Goal: Transaction & Acquisition: Purchase product/service

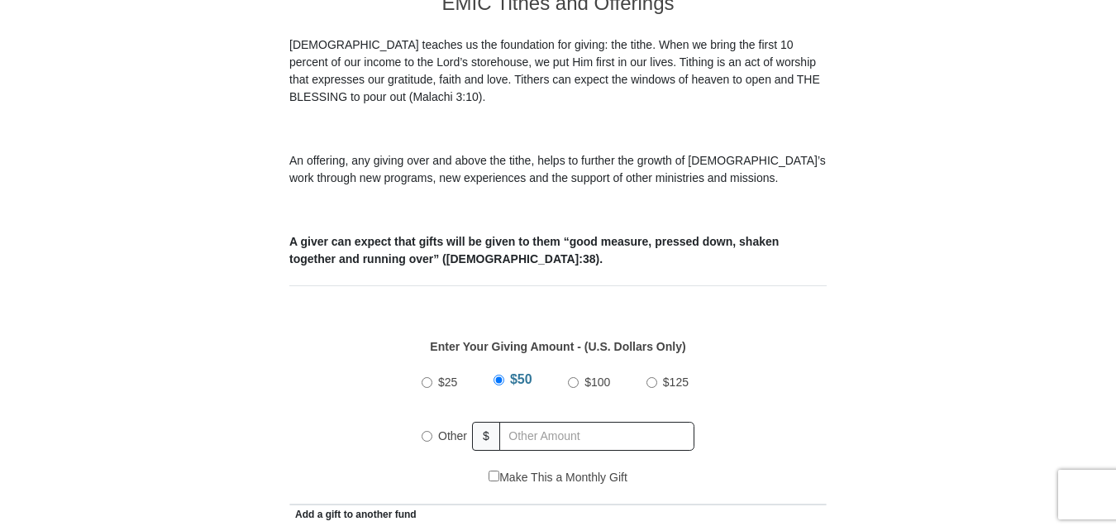
scroll to position [494, 0]
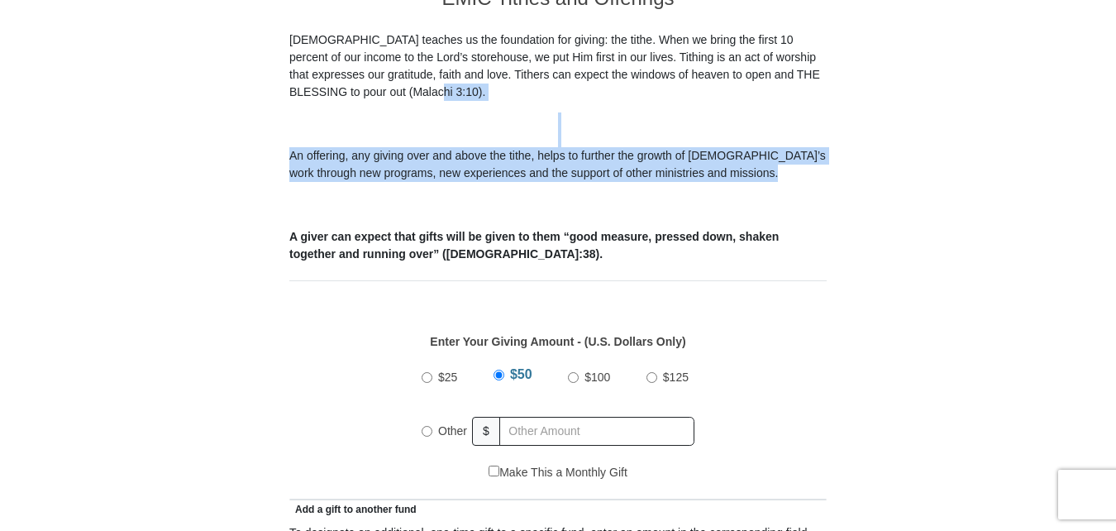
drag, startPoint x: 0, startPoint y: 0, endPoint x: 754, endPoint y: 163, distance: 771.2
click at [423, 426] on input "Other" at bounding box center [427, 431] width 11 height 11
radio input "true"
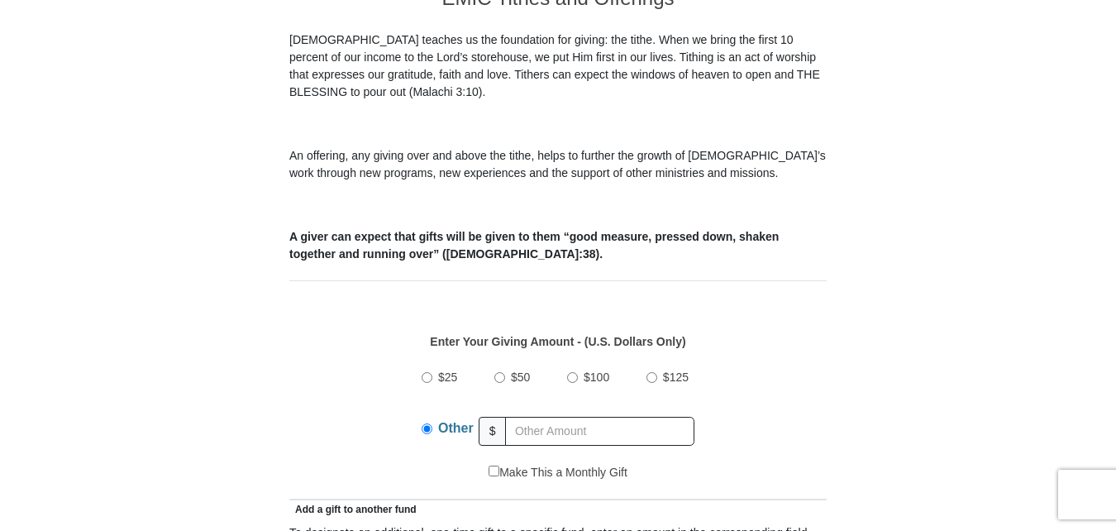
click at [423, 423] on input "Other" at bounding box center [427, 428] width 11 height 11
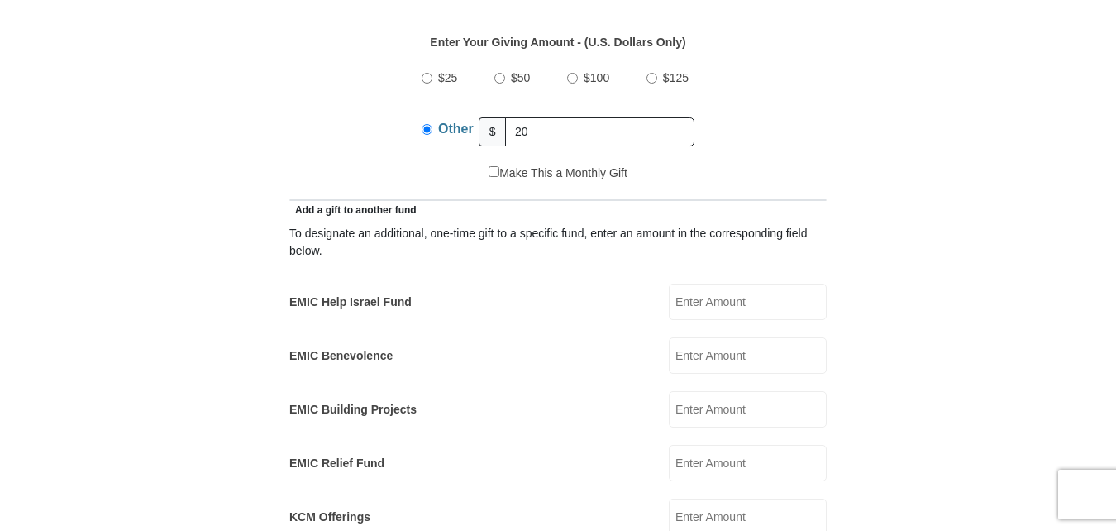
scroll to position [798, 0]
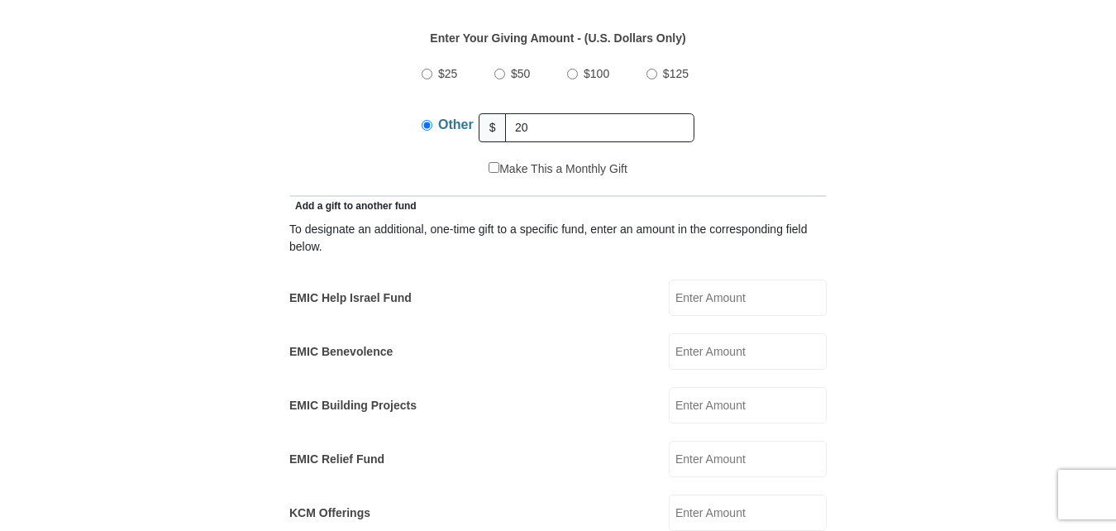
click at [694, 281] on input "EMIC Help Israel Fund" at bounding box center [748, 297] width 158 height 36
click at [426, 120] on input "Other" at bounding box center [427, 125] width 11 height 11
type input "2"
click at [675, 279] on input "EMIC Help Israel Fund" at bounding box center [748, 297] width 158 height 36
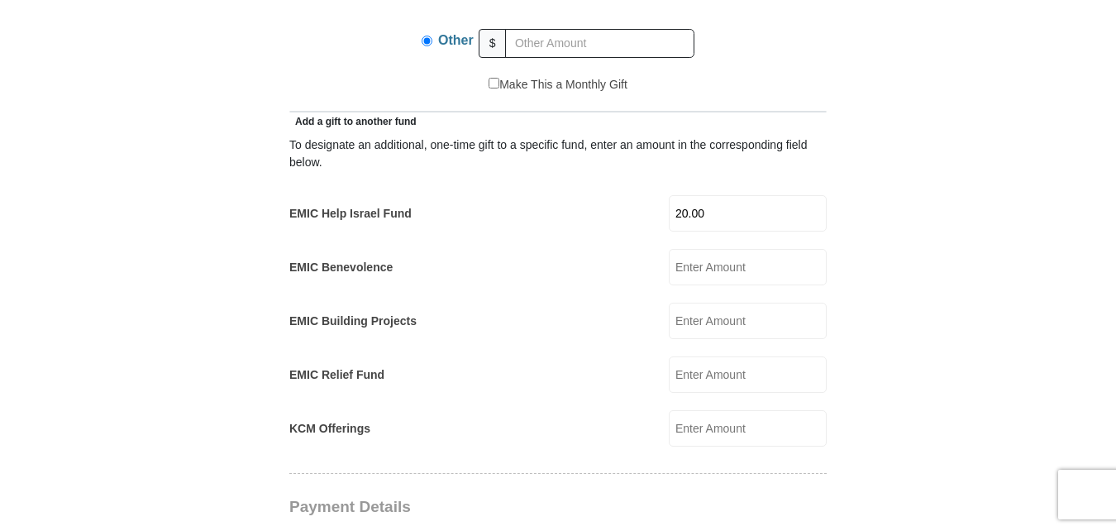
scroll to position [887, 0]
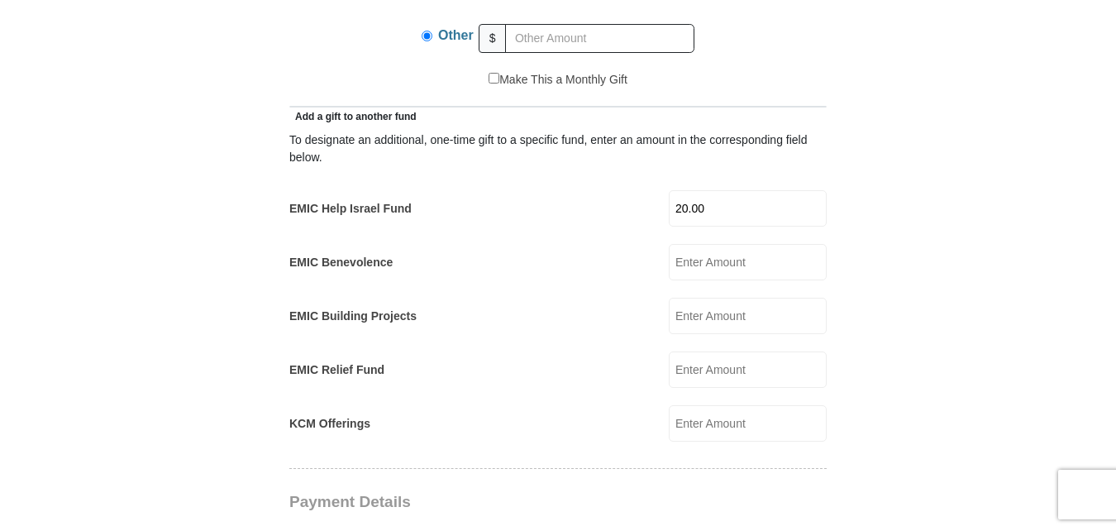
type input "20.00"
click at [827, 342] on form "[GEOGRAPHIC_DATA][DEMOGRAPHIC_DATA] Online Giving Because of gifts like yours, …" at bounding box center [558, 401] width 942 height 2445
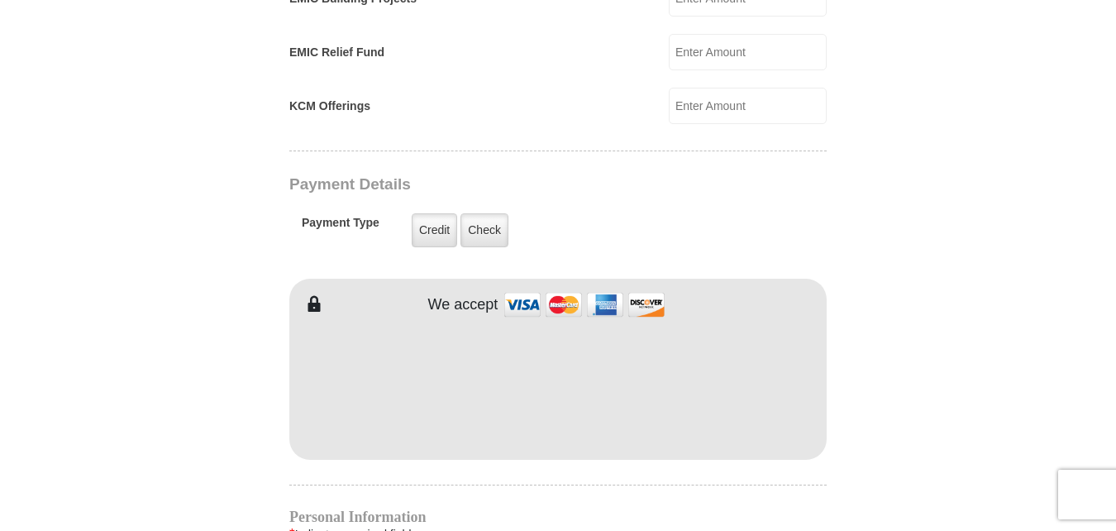
scroll to position [1205, 0]
click at [616, 484] on hr at bounding box center [557, 484] width 537 height 1
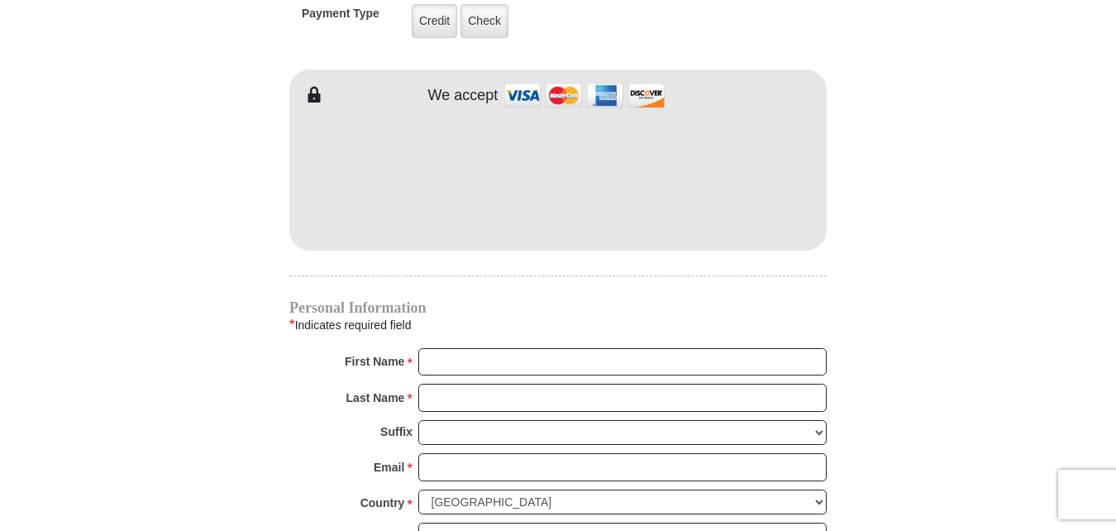
scroll to position [1414, 0]
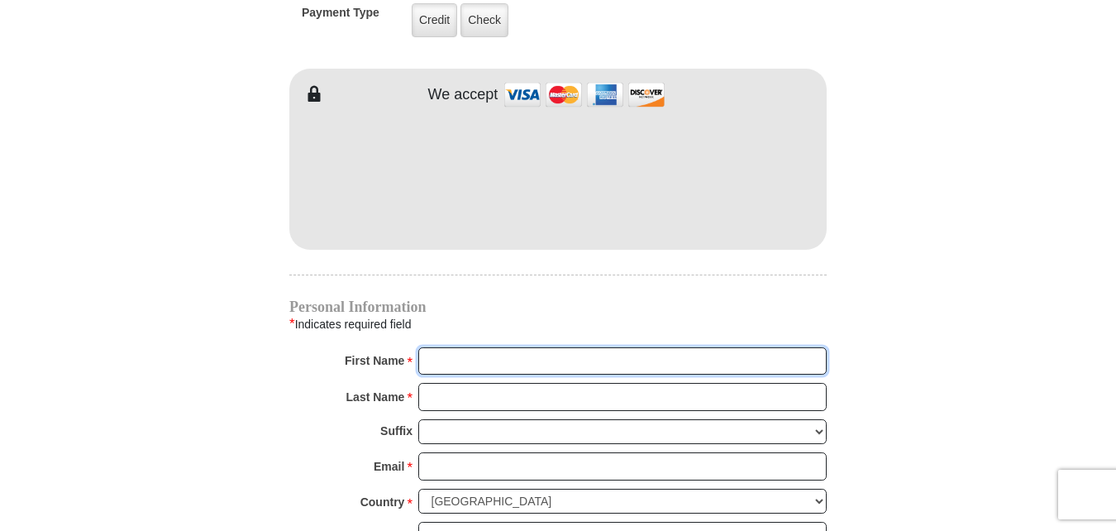
click at [431, 347] on input "First Name *" at bounding box center [622, 361] width 408 height 28
type input "[PERSON_NAME]"
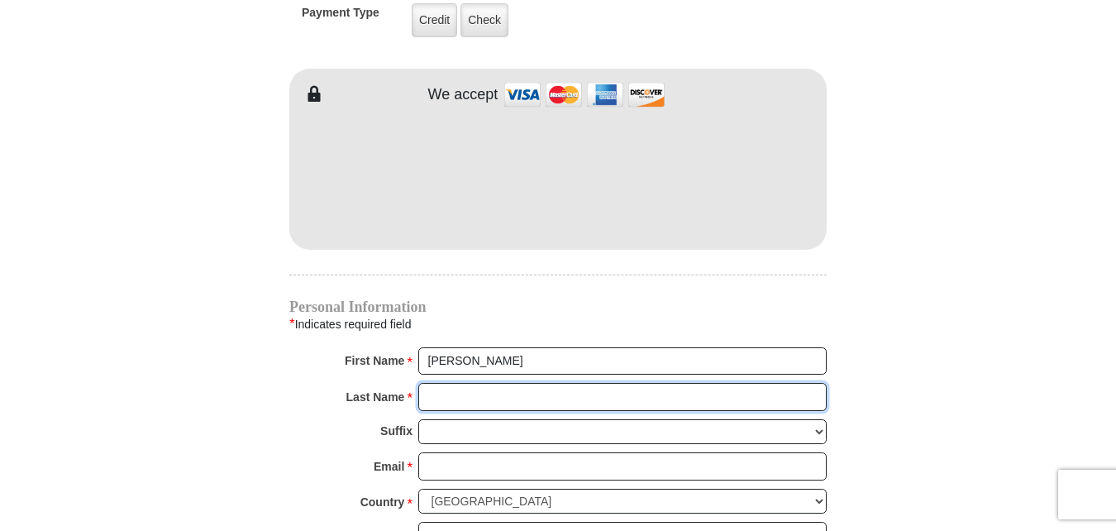
type input "tezino"
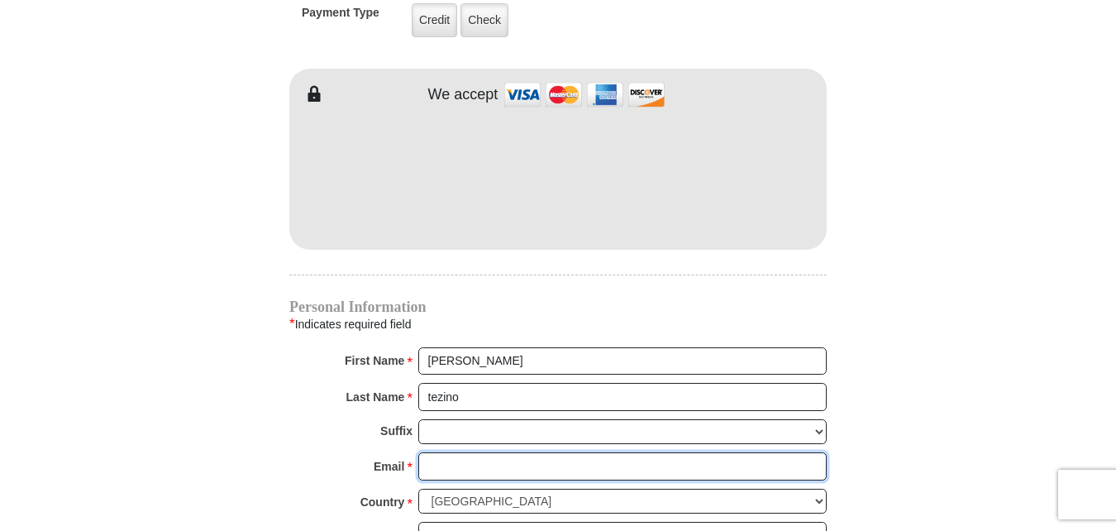
type input "[EMAIL_ADDRESS][DOMAIN_NAME]"
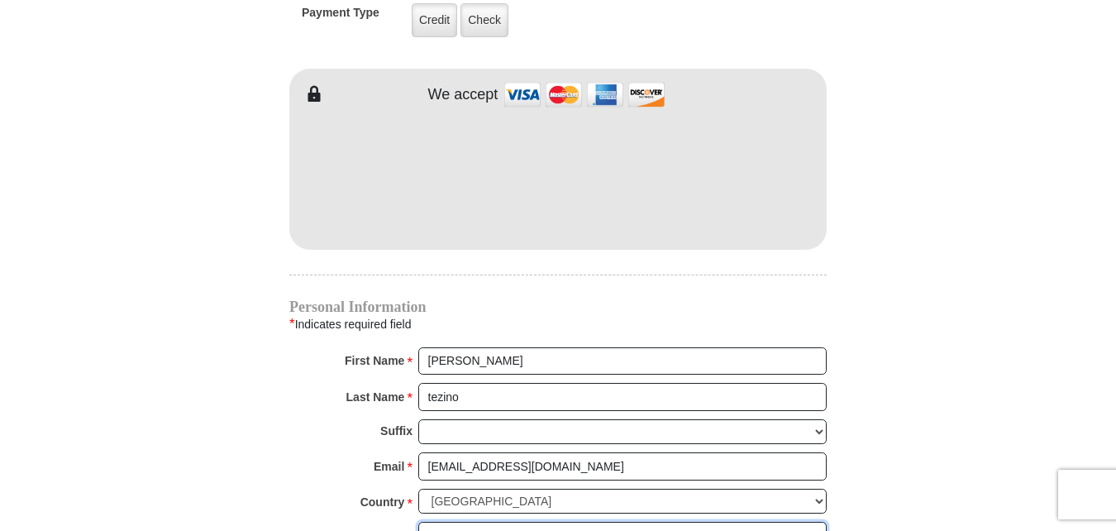
type input "2 torero trail"
type input "GA"
type input "H"
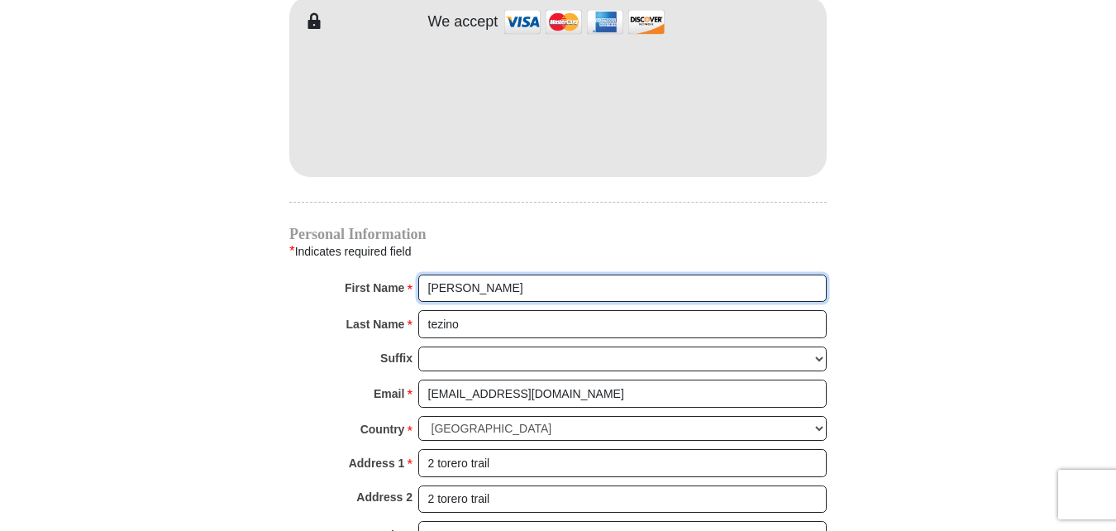
scroll to position [1494, 0]
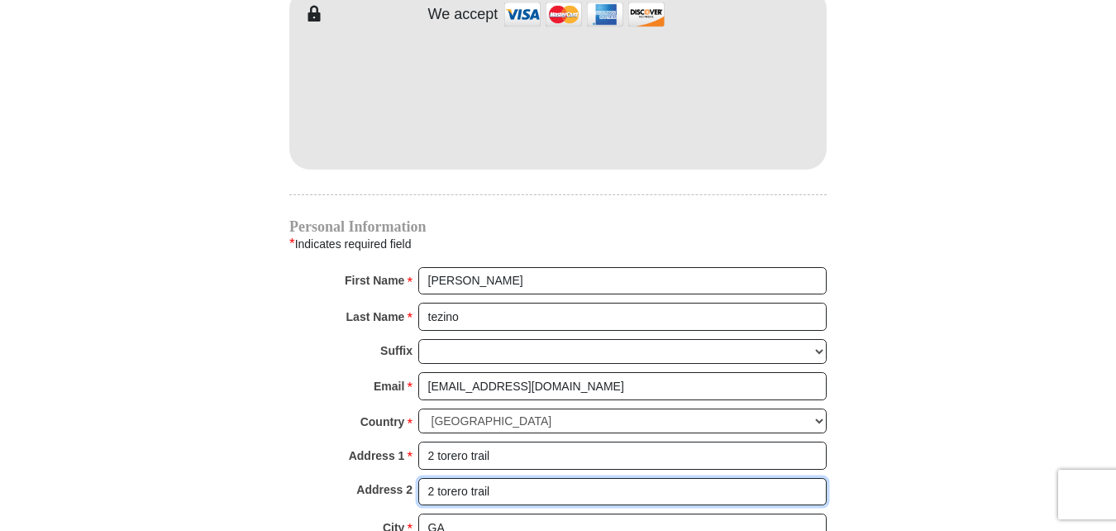
click at [494, 478] on input "2 torero trail" at bounding box center [622, 492] width 408 height 28
type input "2"
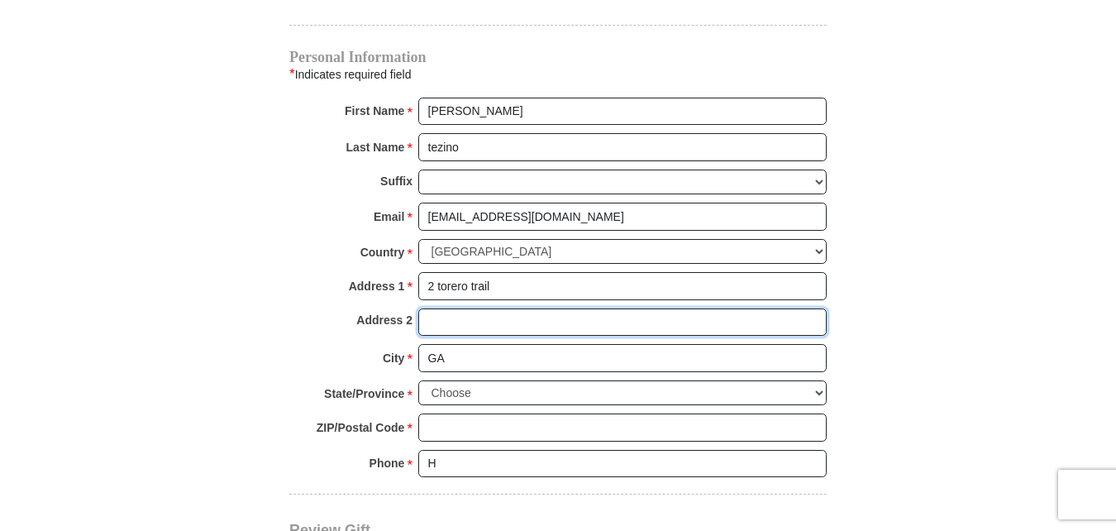
scroll to position [1665, 0]
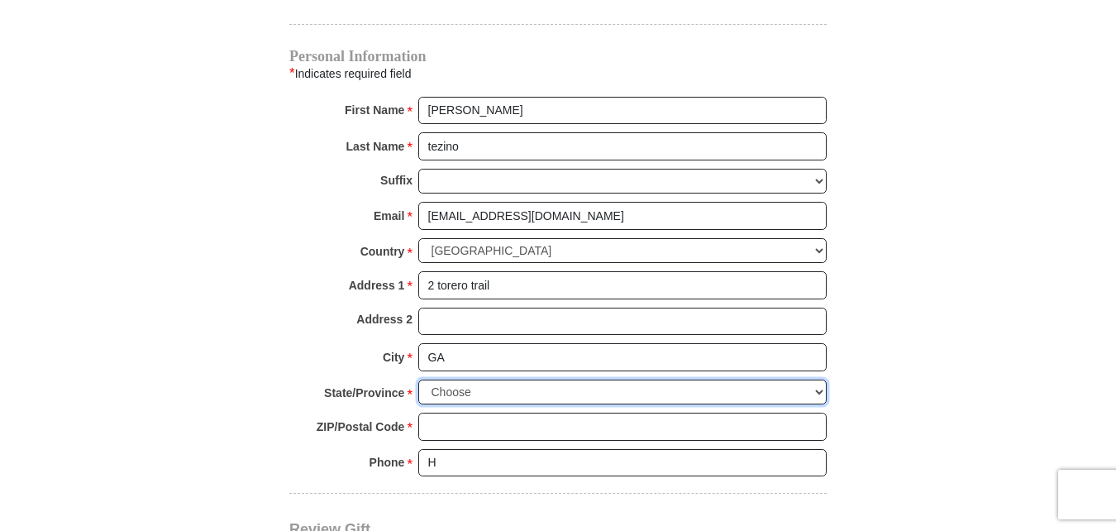
click at [814, 379] on select "Choose [US_STATE] [US_STATE] [US_STATE] [US_STATE] [US_STATE] Armed Forces Amer…" at bounding box center [622, 392] width 408 height 26
select select "GA"
click at [418, 379] on select "Choose [US_STATE] [US_STATE] [US_STATE] [US_STATE] [US_STATE] Armed Forces Amer…" at bounding box center [622, 392] width 408 height 26
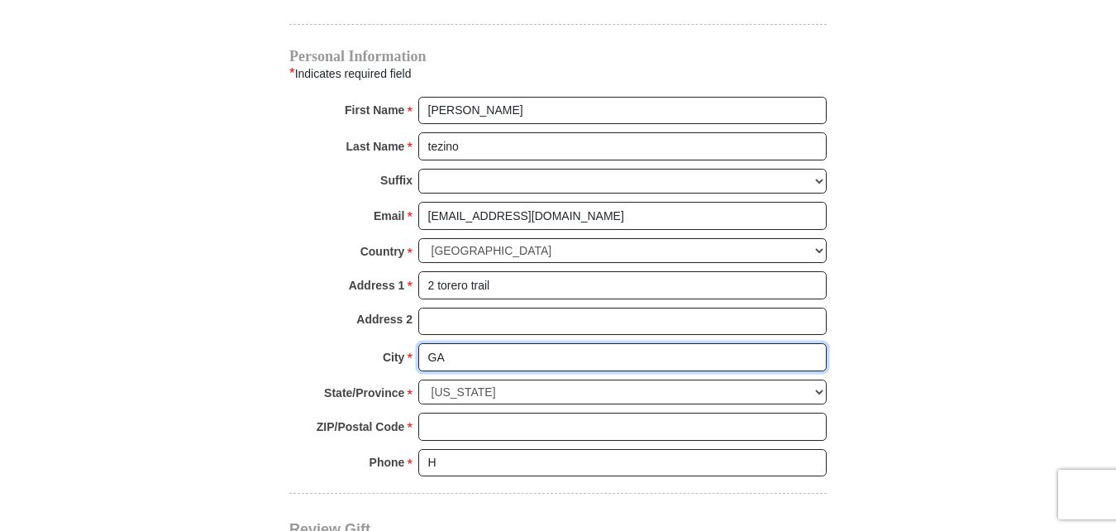
click at [450, 343] on input "GA" at bounding box center [622, 357] width 408 height 28
type input "G"
type input "newnan"
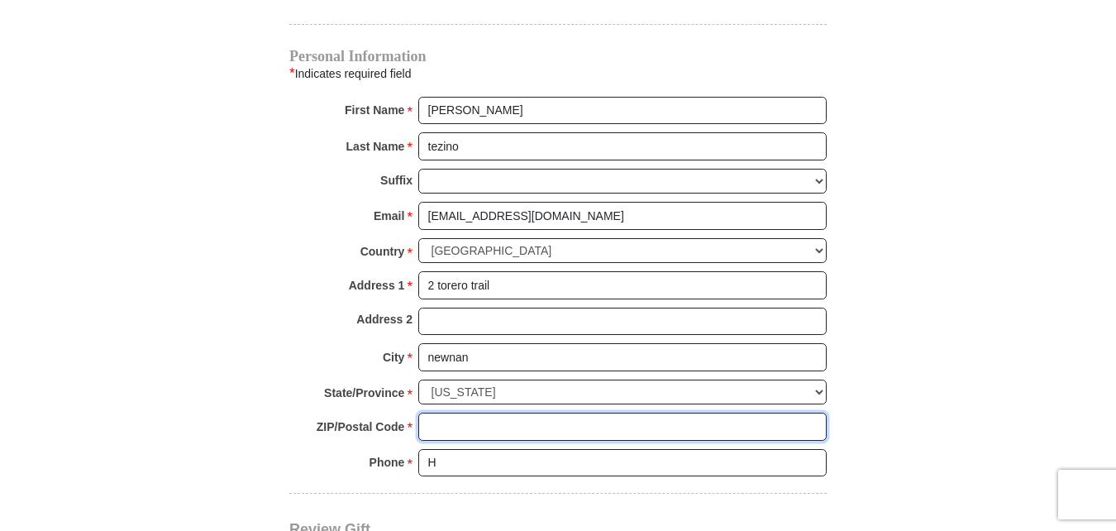
click at [437, 412] on input "ZIP/Postal Code *" at bounding box center [622, 426] width 408 height 28
type input "30263"
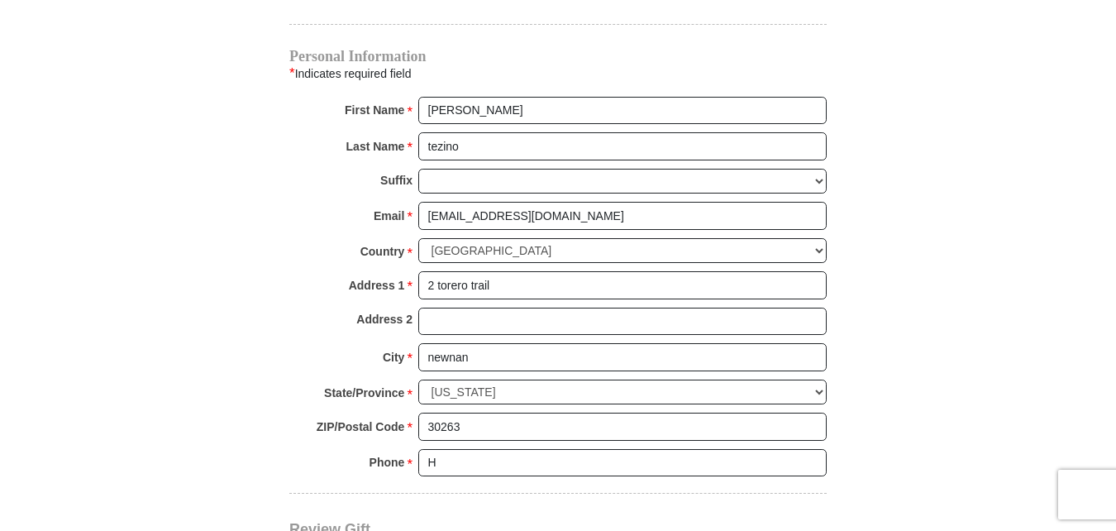
click at [315, 460] on div "Phone * * H Please enter Phone Number Please enter Phone" at bounding box center [557, 467] width 537 height 36
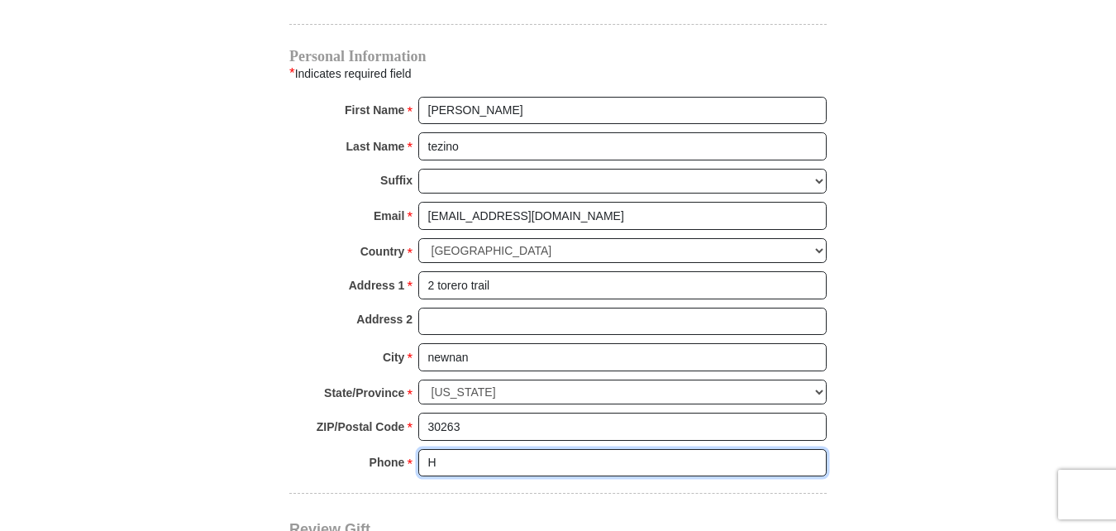
click at [436, 449] on input "H" at bounding box center [622, 463] width 408 height 28
type input "4242360606"
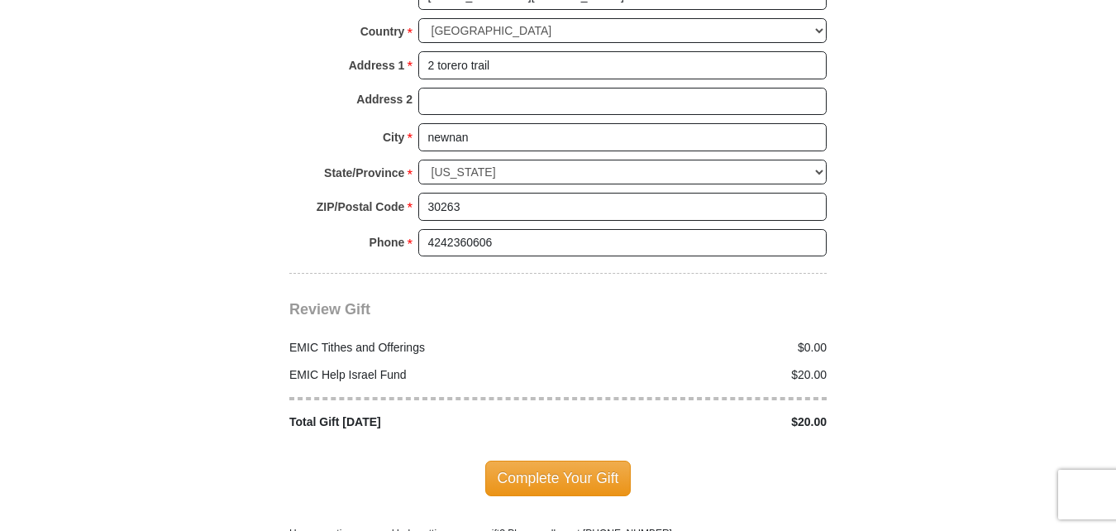
scroll to position [1885, 0]
click at [522, 460] on span "Complete Your Gift" at bounding box center [558, 477] width 146 height 35
